Goal: Find specific page/section: Find specific page/section

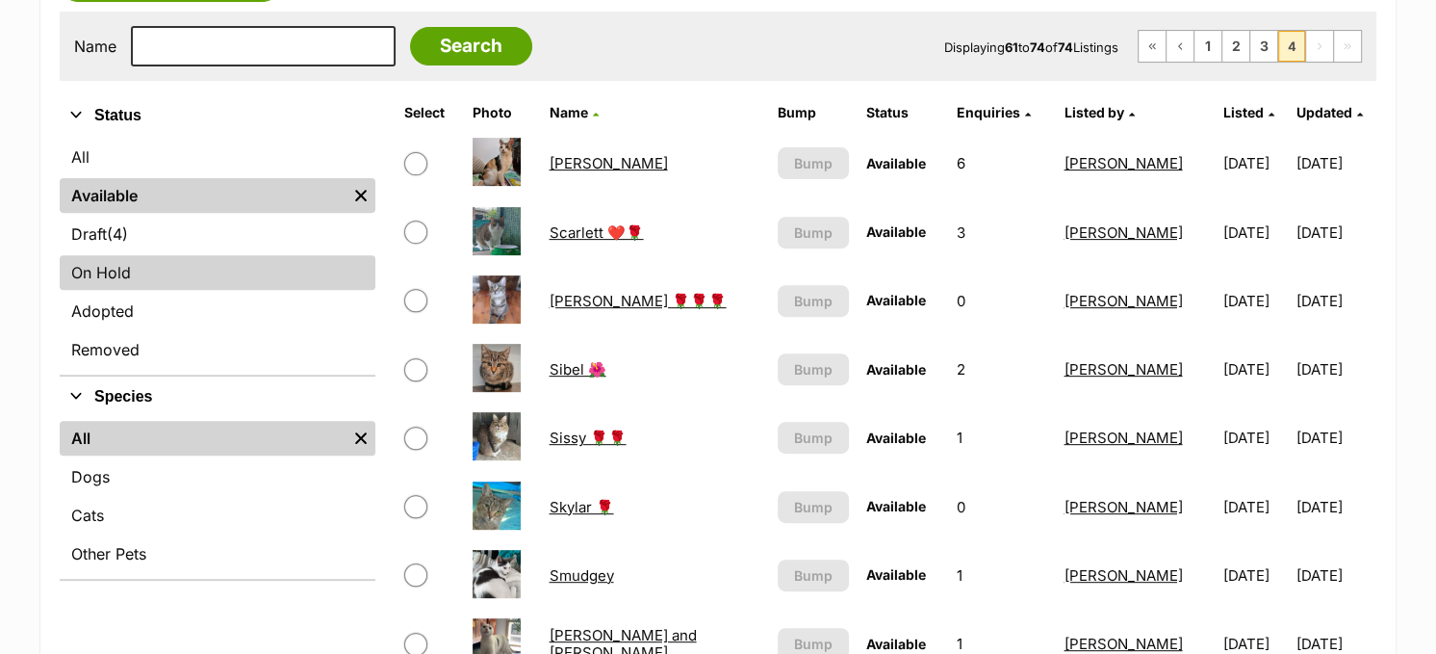
scroll to position [481, 0]
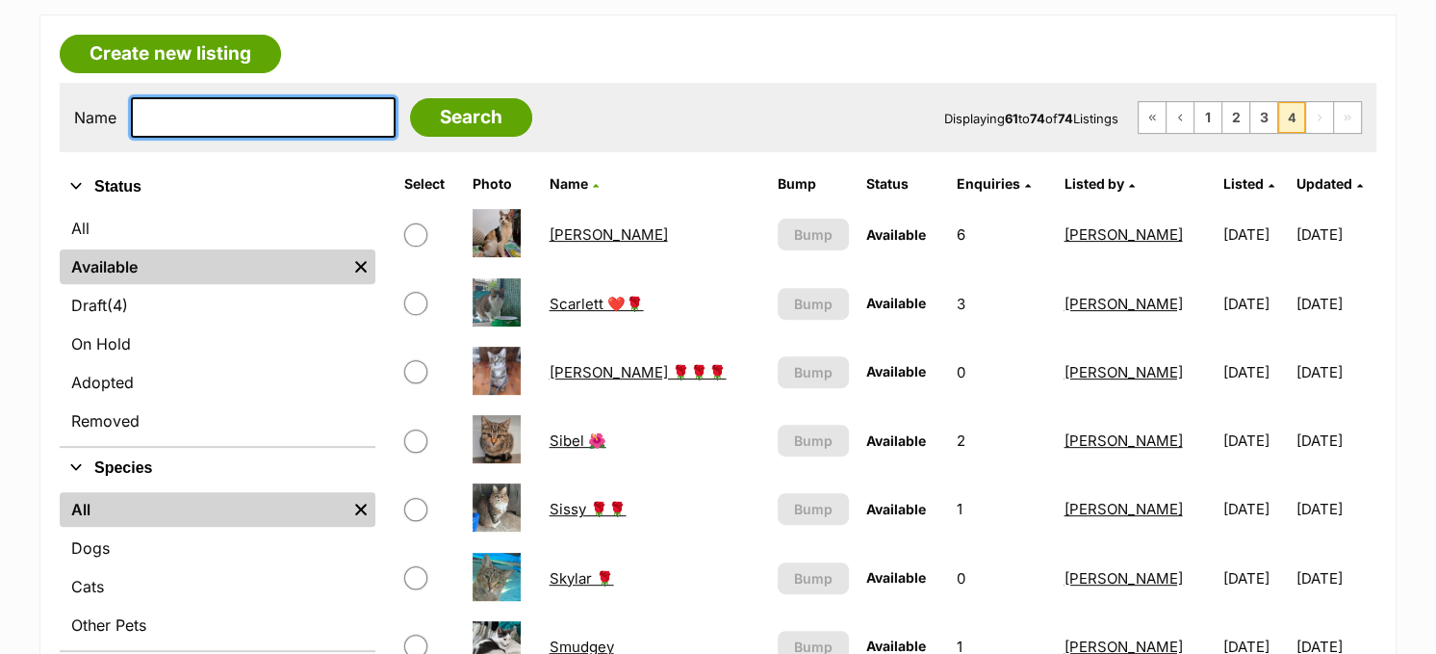
click at [304, 111] on input "text" at bounding box center [263, 117] width 265 height 40
type input "mikey"
click at [410, 98] on input "Search" at bounding box center [471, 117] width 122 height 39
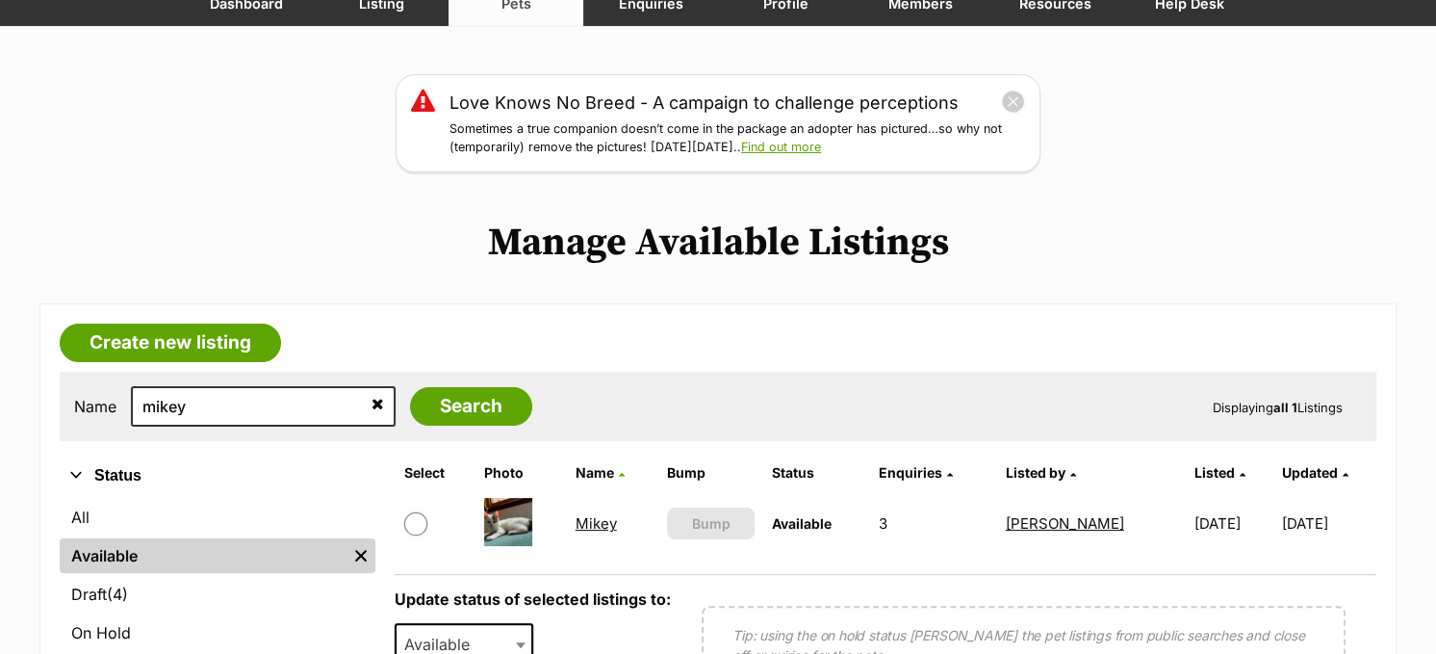
scroll to position [385, 0]
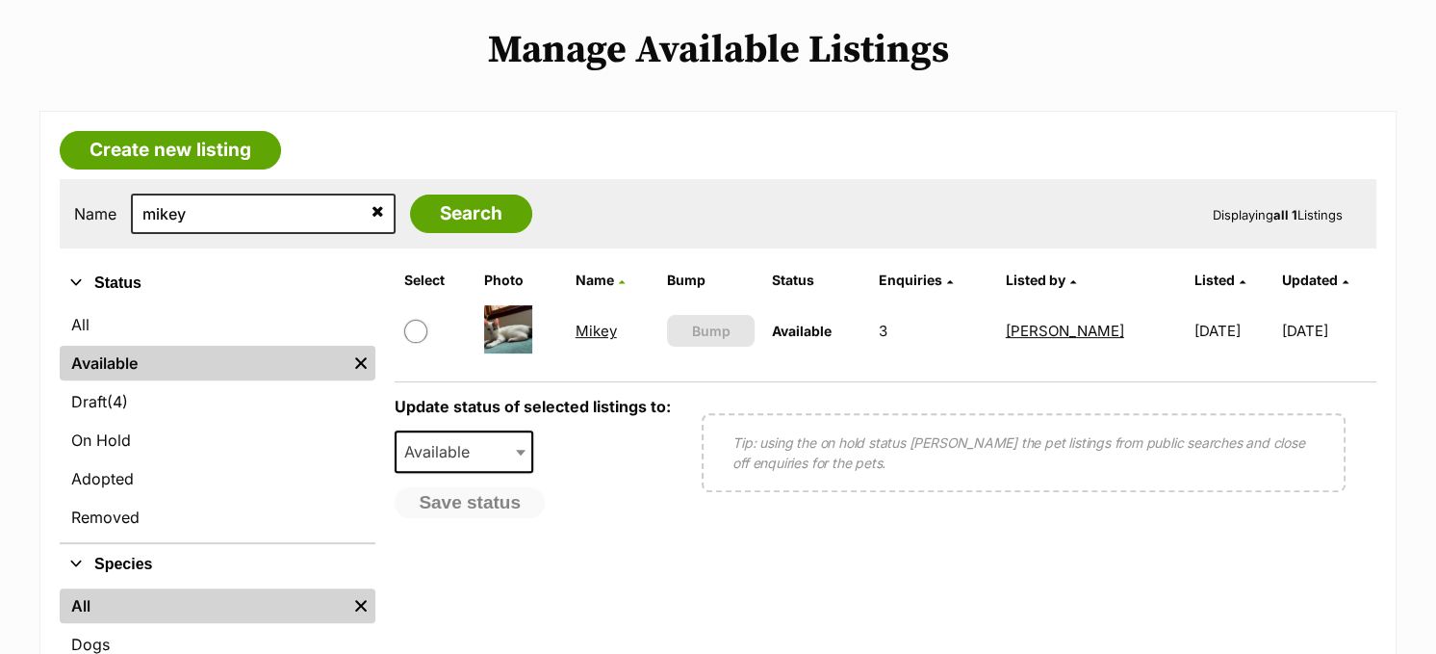
click at [591, 325] on link "Mikey" at bounding box center [596, 331] width 41 height 18
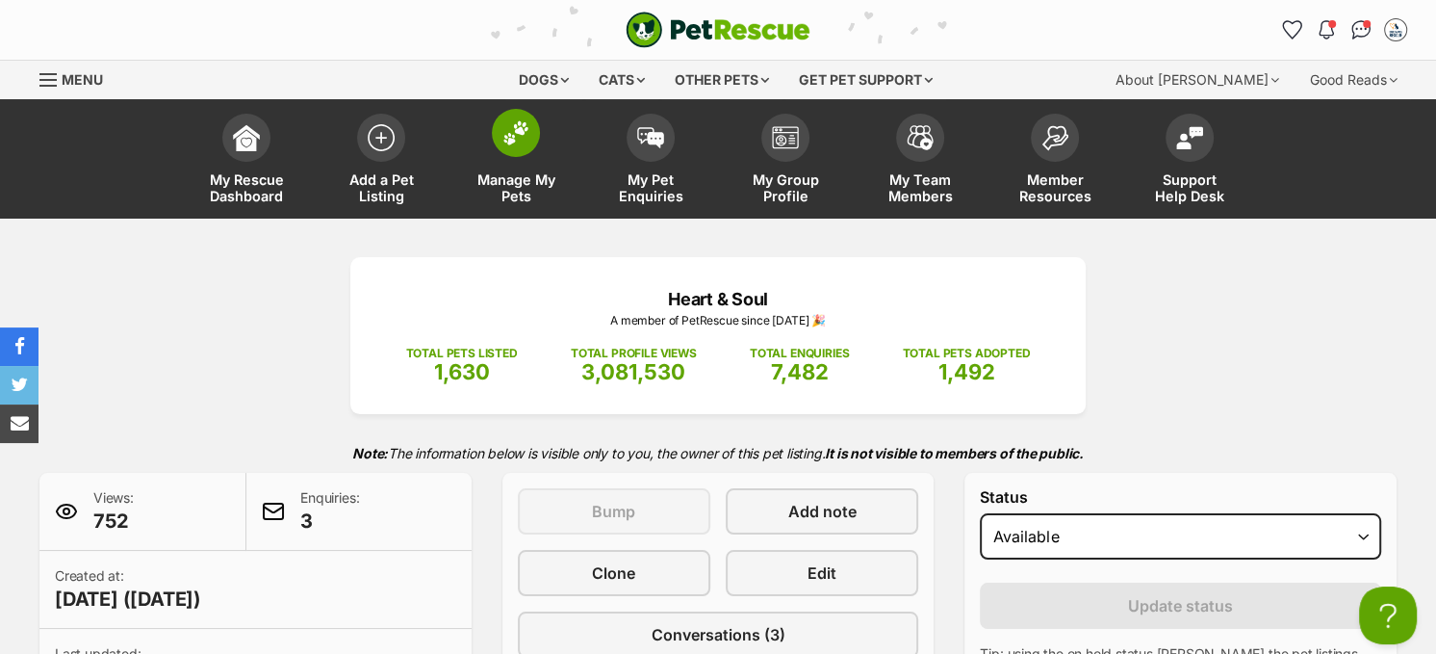
click at [525, 128] on img at bounding box center [516, 132] width 27 height 25
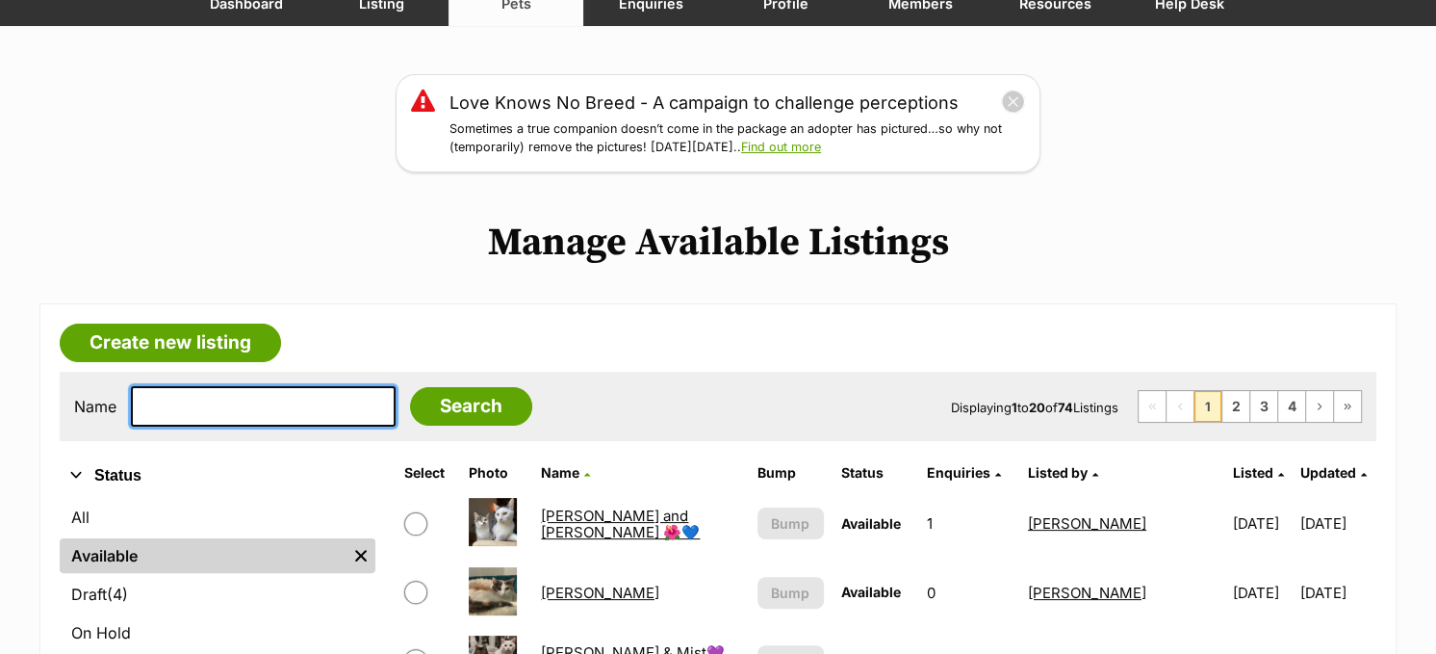
click at [270, 413] on input "text" at bounding box center [263, 406] width 265 height 40
type input "dolly"
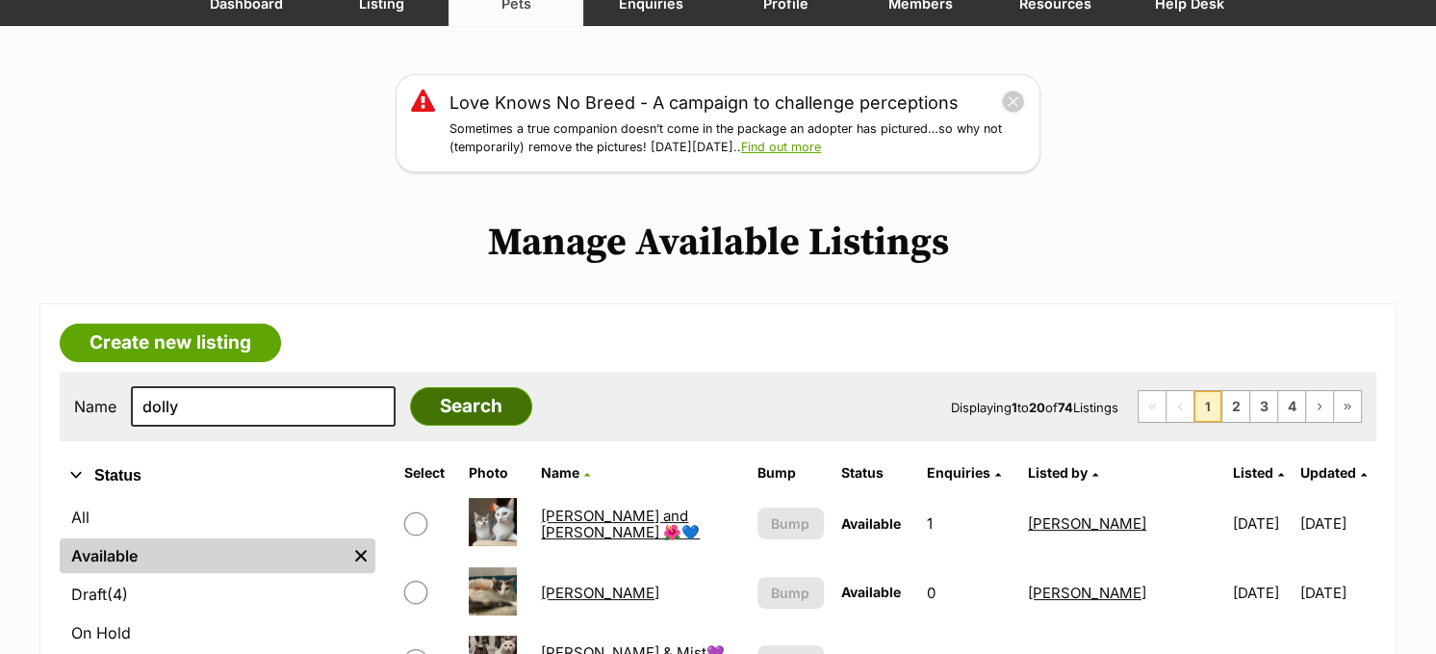
click at [467, 399] on input "Search" at bounding box center [471, 406] width 122 height 39
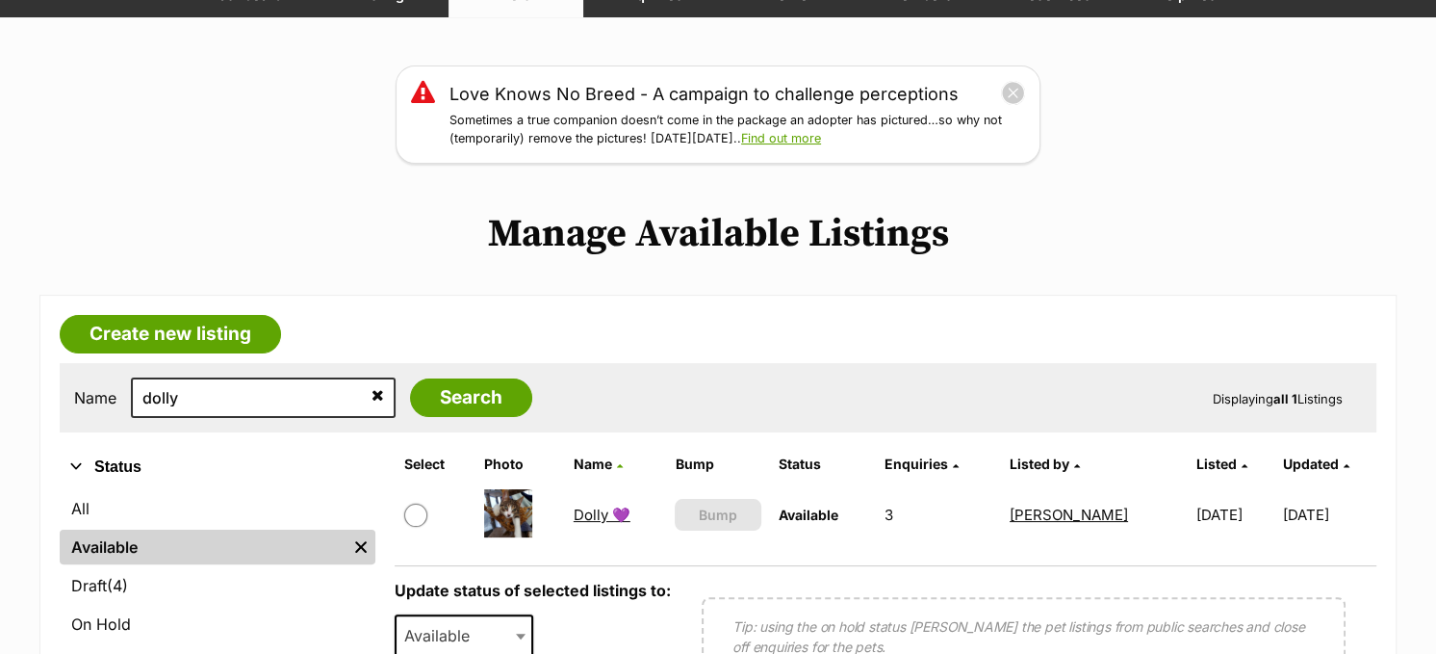
scroll to position [385, 0]
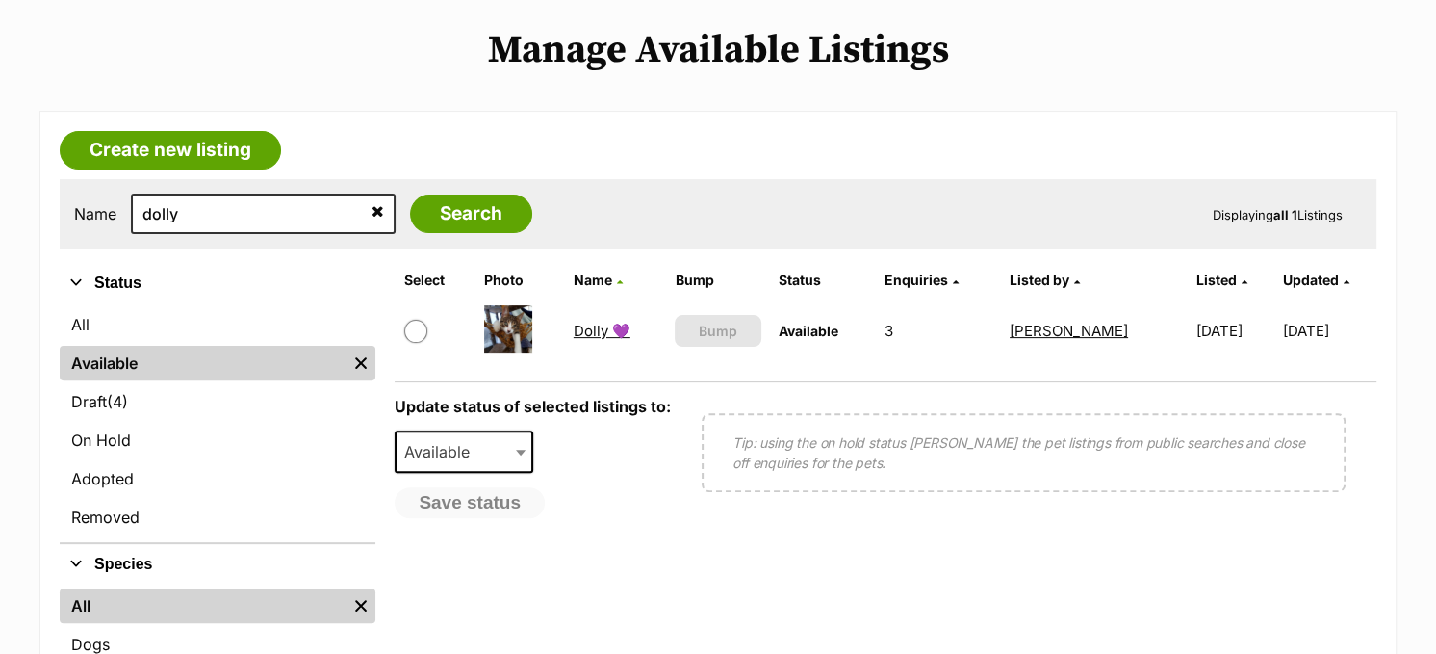
click at [581, 331] on link "Dolly 💜" at bounding box center [602, 331] width 57 height 18
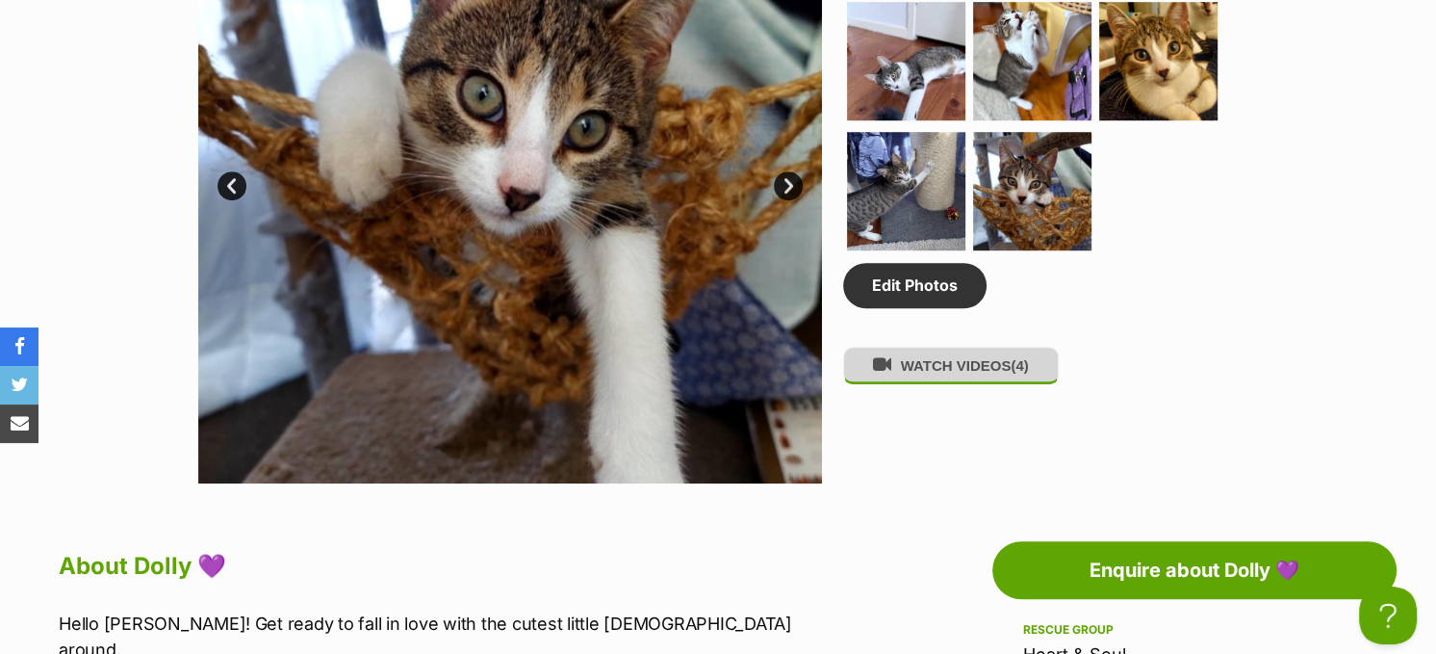
click at [910, 370] on button "WATCH VIDEOS (4)" at bounding box center [951, 366] width 216 height 38
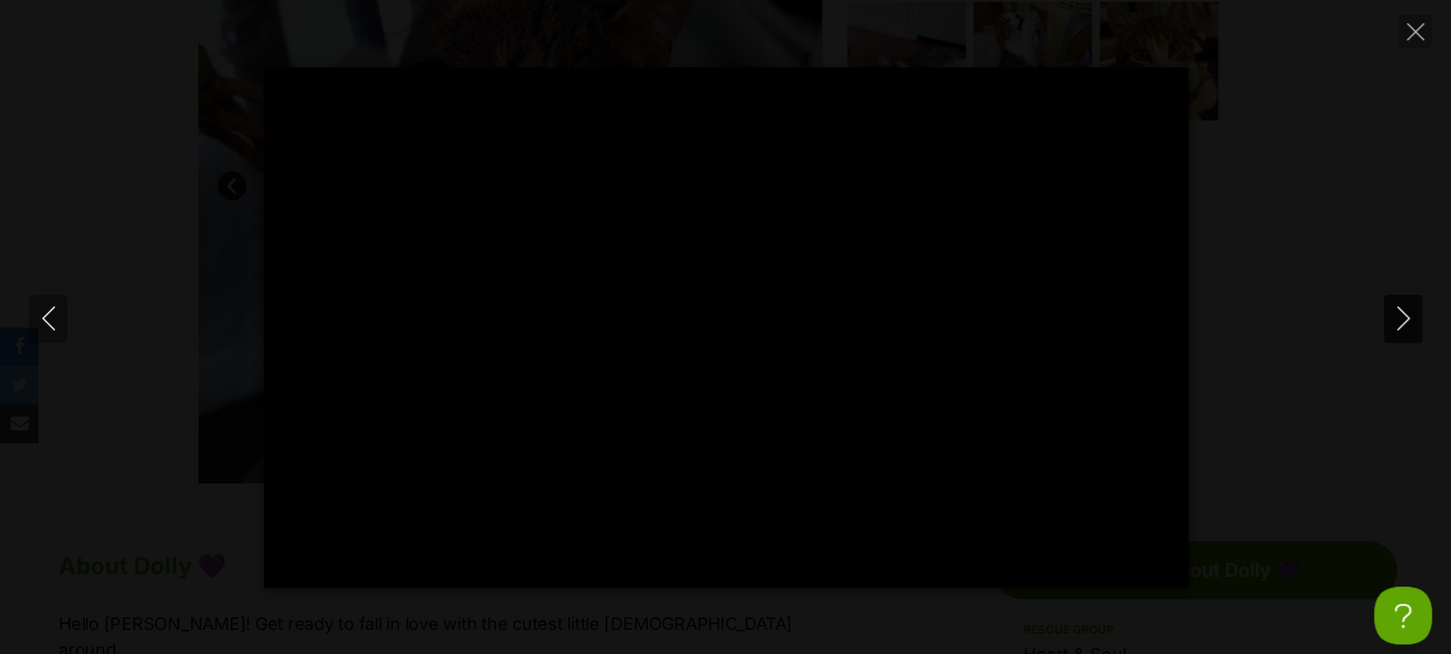
type input "100"
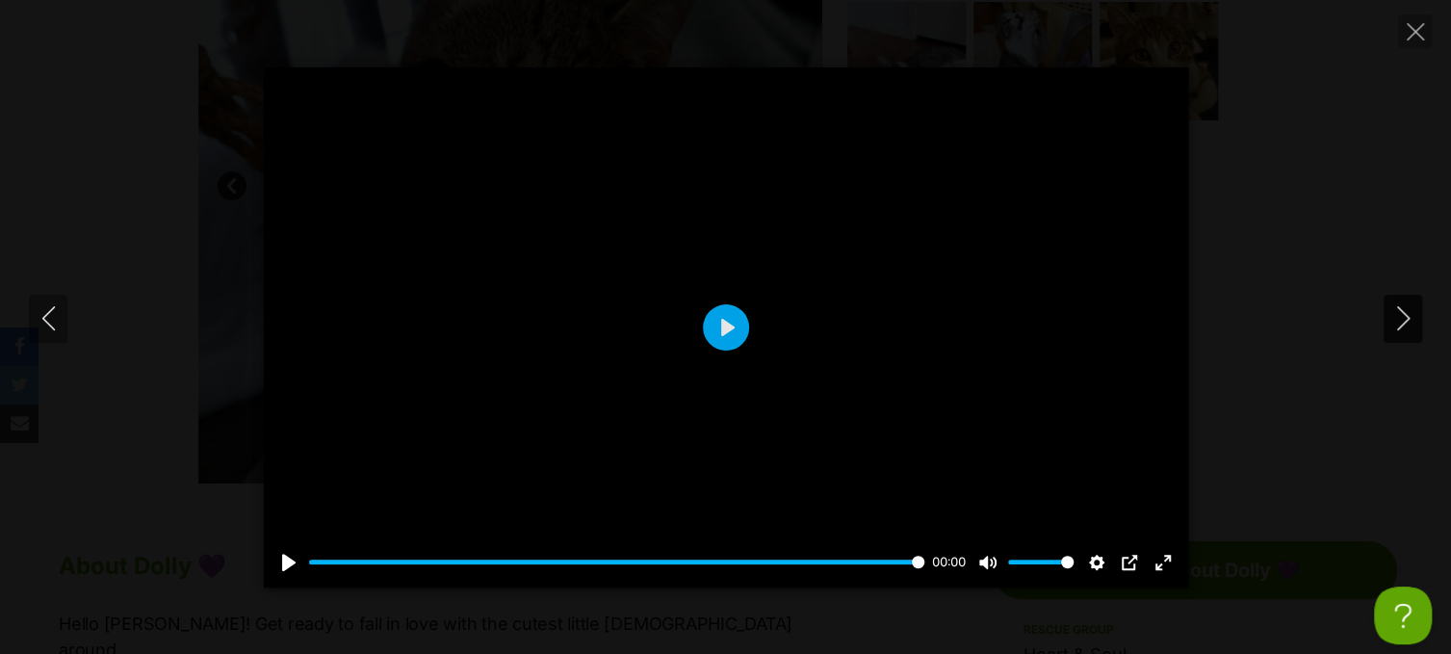
click at [1399, 319] on icon "Next" at bounding box center [1403, 318] width 24 height 24
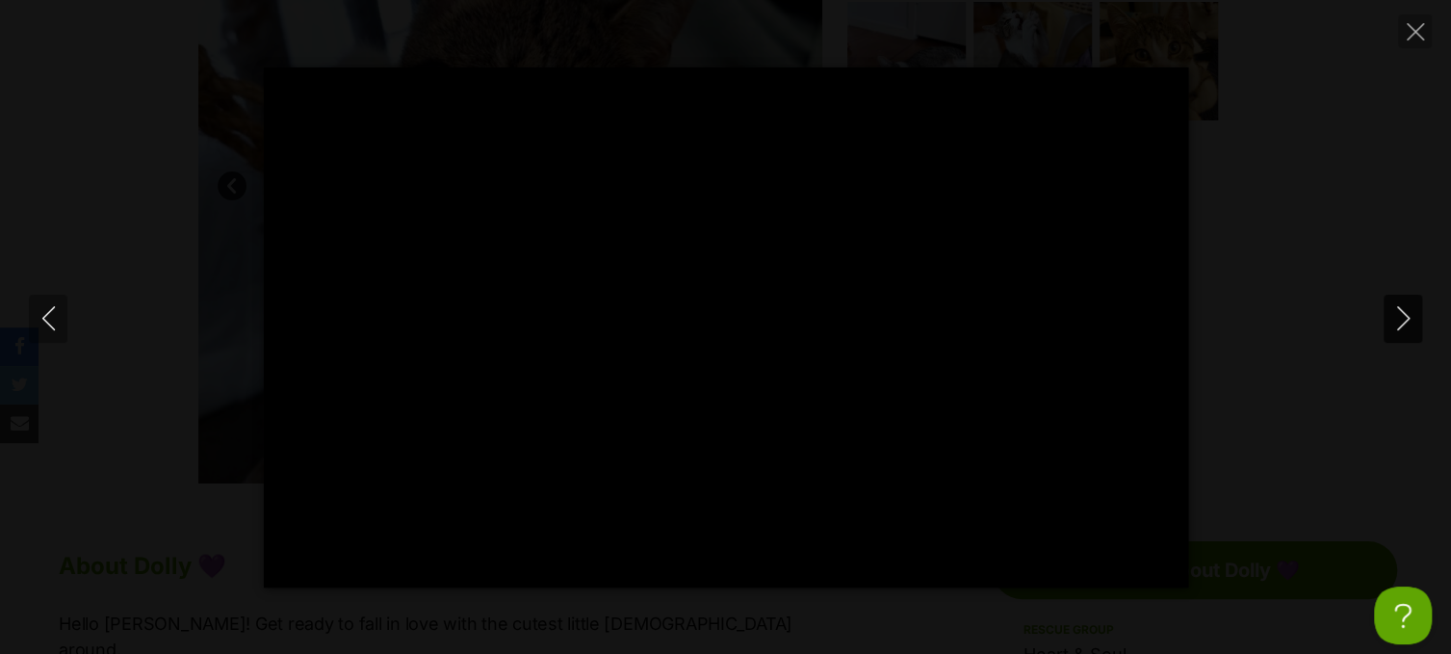
click at [1402, 314] on icon "Next" at bounding box center [1403, 318] width 24 height 24
type input "32.56"
click at [1400, 318] on icon "Next" at bounding box center [1403, 318] width 24 height 24
type input "39.4"
click at [1414, 29] on icon "Close" at bounding box center [1415, 31] width 17 height 17
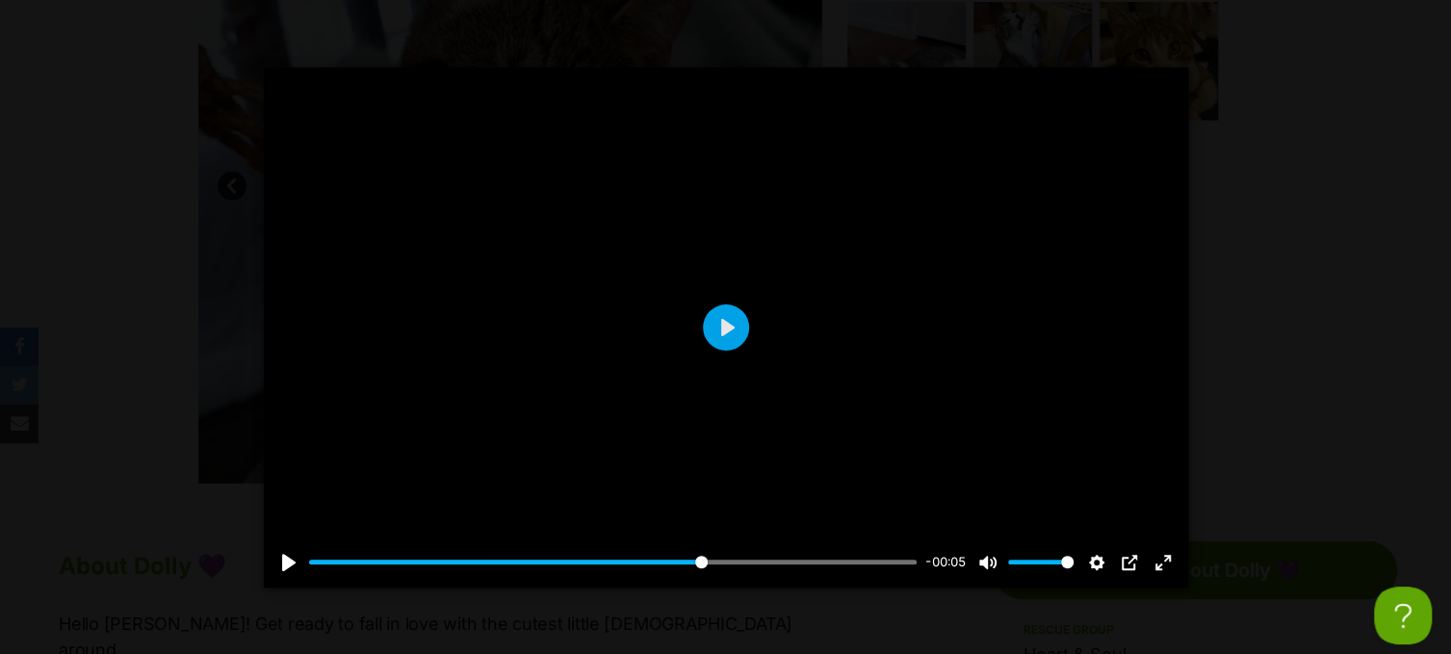
type input "65.39"
